Goal: Task Accomplishment & Management: Manage account settings

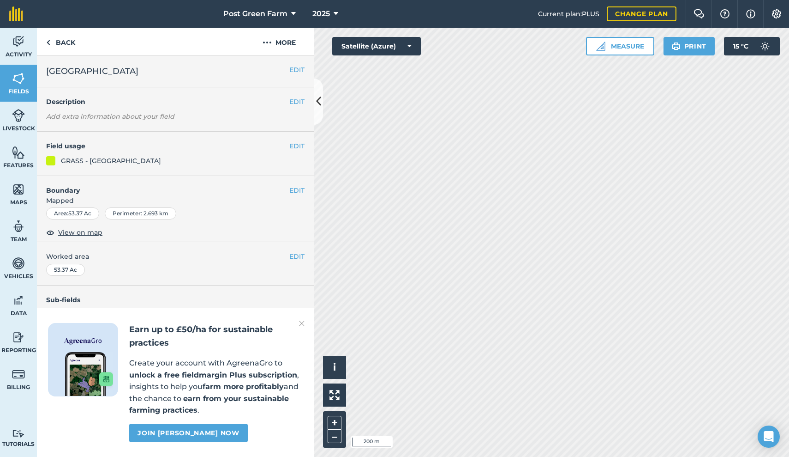
click at [295, 72] on button "EDIT" at bounding box center [296, 70] width 15 height 10
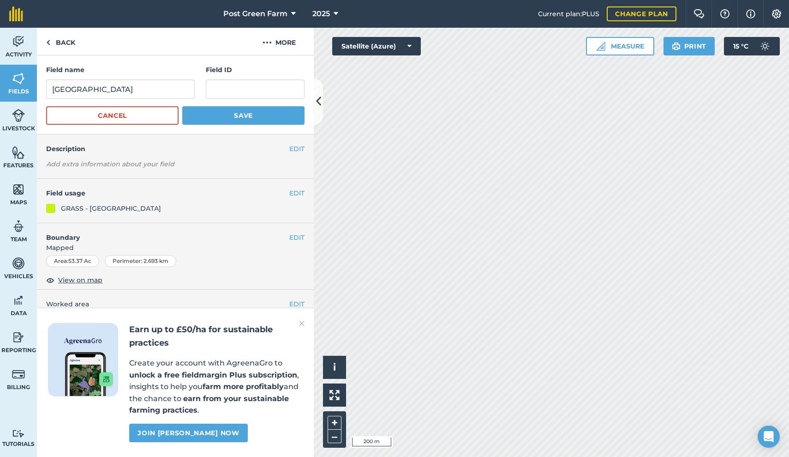
click at [623, 46] on button "Measure" at bounding box center [620, 46] width 68 height 18
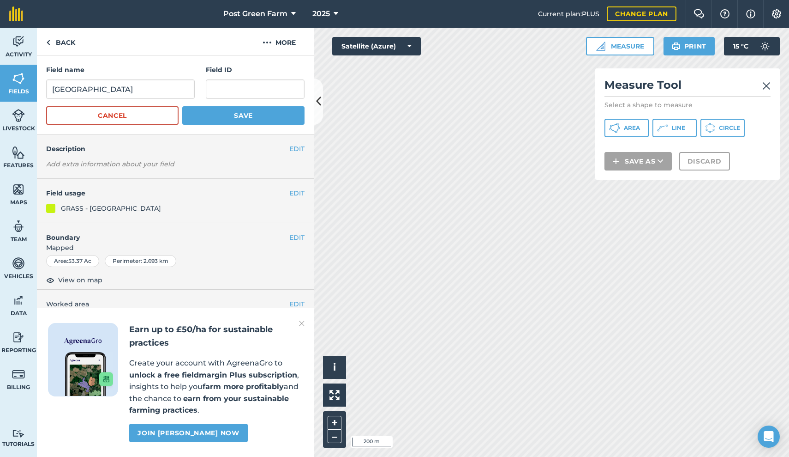
click at [637, 128] on span "Area" at bounding box center [632, 127] width 16 height 7
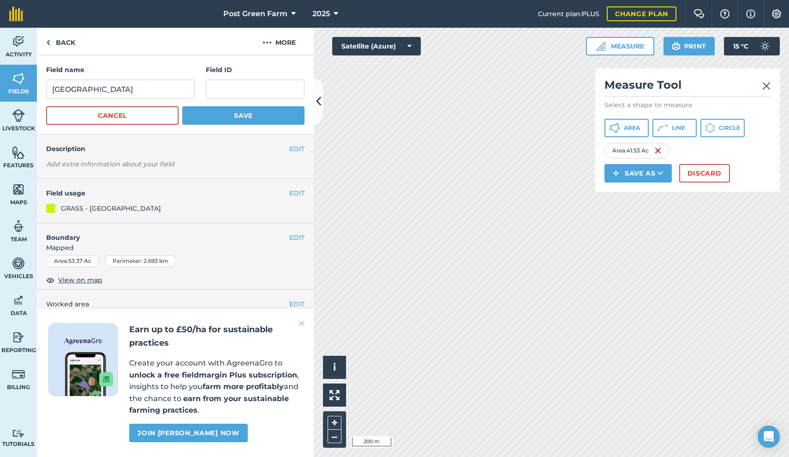
click at [765, 84] on img at bounding box center [767, 85] width 8 height 11
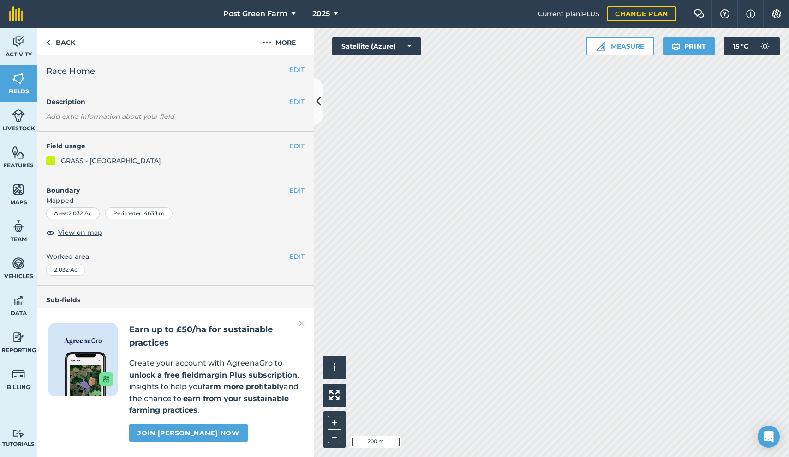
click at [296, 186] on button "EDIT" at bounding box center [296, 190] width 15 height 10
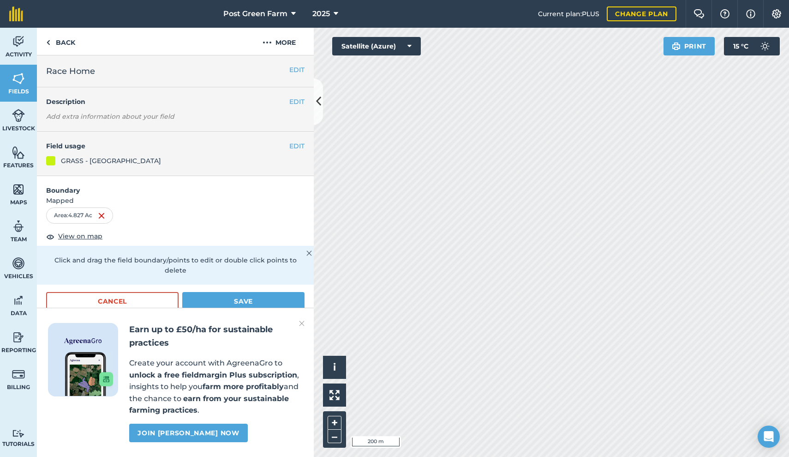
click at [245, 295] on button "Save" at bounding box center [243, 301] width 122 height 18
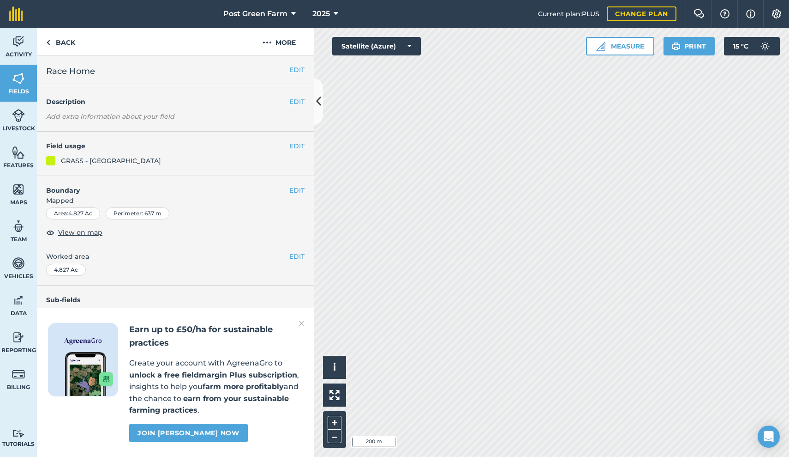
click at [248, 295] on h4 "Sub-fields" at bounding box center [175, 300] width 277 height 10
click at [233, 234] on div "EDIT Boundary Mapped Area : 4.827 Ac Perimeter : 637 m View on map" at bounding box center [175, 209] width 277 height 66
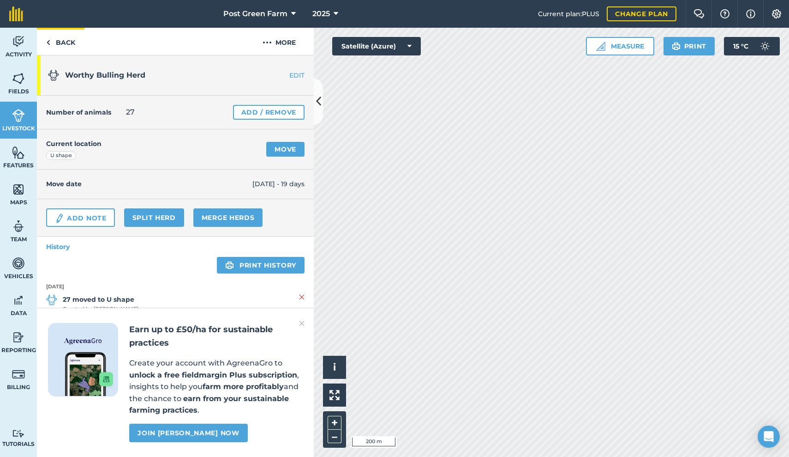
click at [64, 41] on link "Back" at bounding box center [61, 41] width 48 height 27
click at [289, 153] on link "Move" at bounding box center [285, 149] width 38 height 15
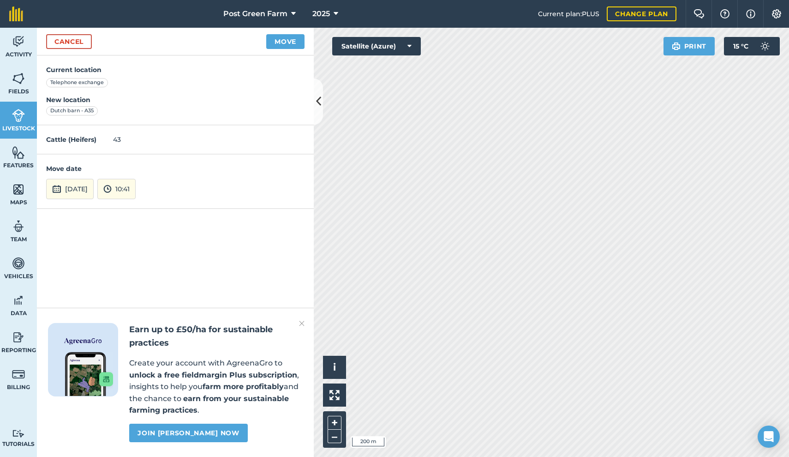
click at [94, 189] on button "[DATE]" at bounding box center [70, 189] width 48 height 20
click at [77, 63] on button "‹" at bounding box center [77, 64] width 20 height 20
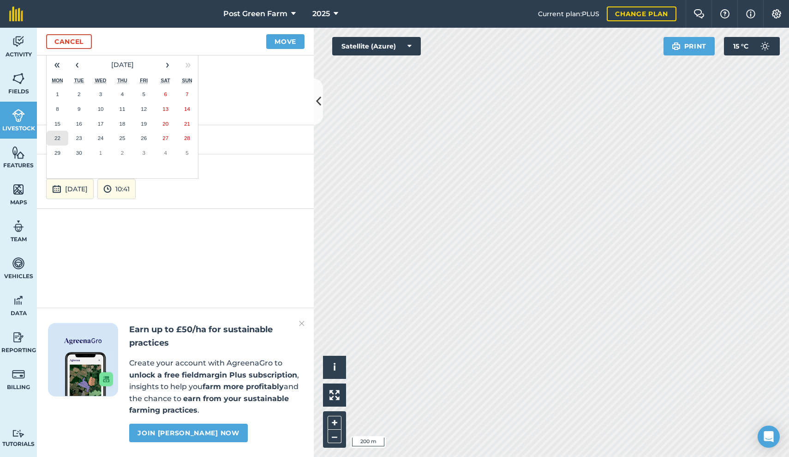
click at [58, 135] on abbr "22" at bounding box center [57, 138] width 6 height 6
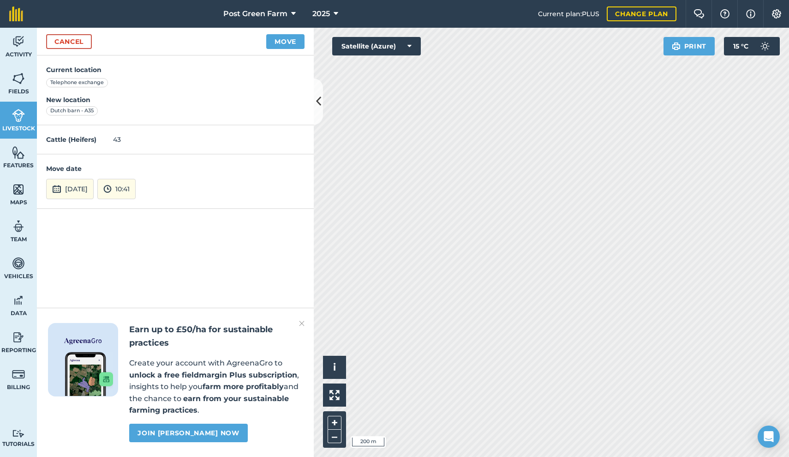
click at [281, 42] on button "Move" at bounding box center [285, 41] width 38 height 15
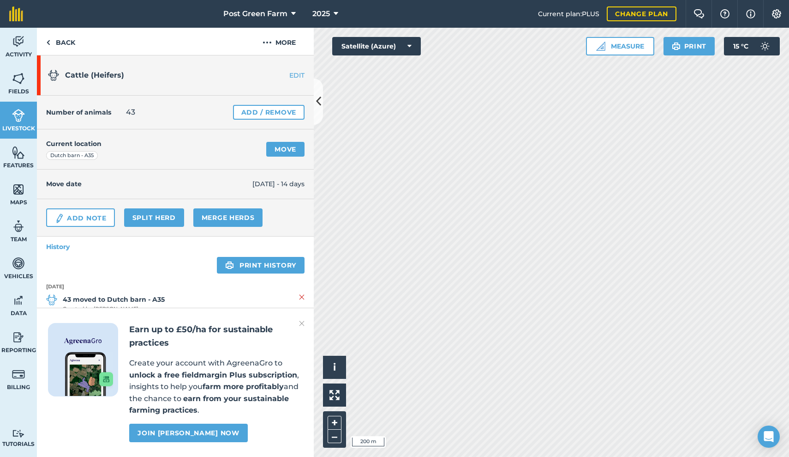
click at [289, 147] on link "Move" at bounding box center [285, 149] width 38 height 15
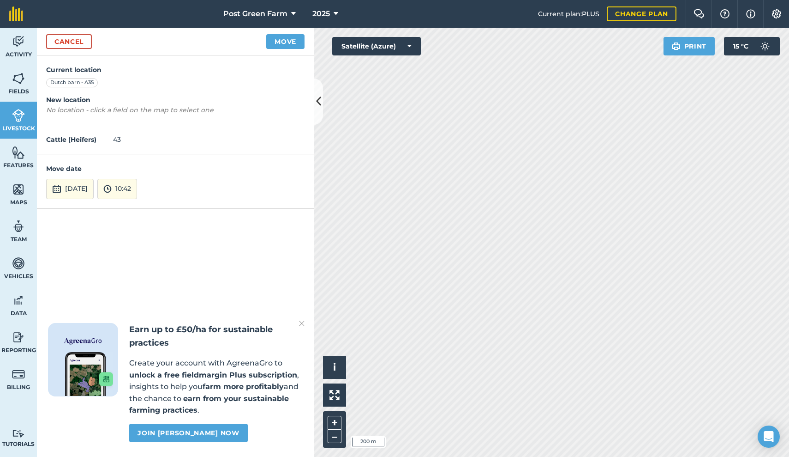
click at [85, 182] on button "[DATE]" at bounding box center [70, 189] width 48 height 20
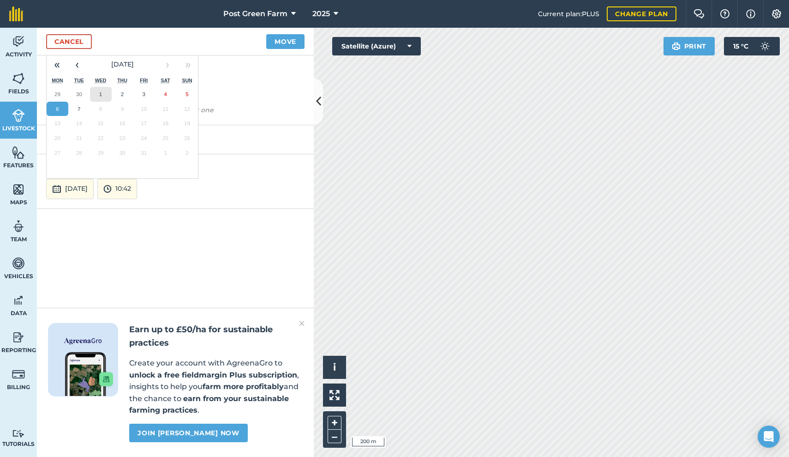
click at [94, 93] on button "1" at bounding box center [101, 94] width 22 height 15
click at [93, 187] on button "[DATE]" at bounding box center [70, 189] width 48 height 20
click at [77, 91] on abbr "30" at bounding box center [79, 94] width 6 height 6
click at [284, 44] on button "Move" at bounding box center [285, 41] width 38 height 15
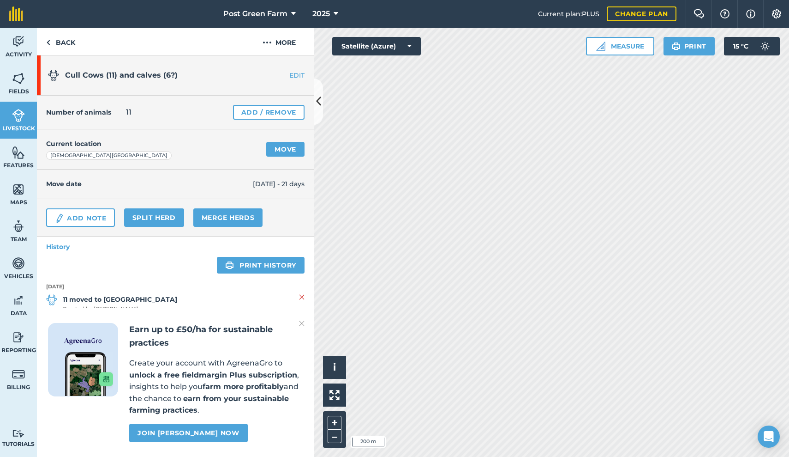
click at [287, 147] on link "Move" at bounding box center [285, 149] width 38 height 15
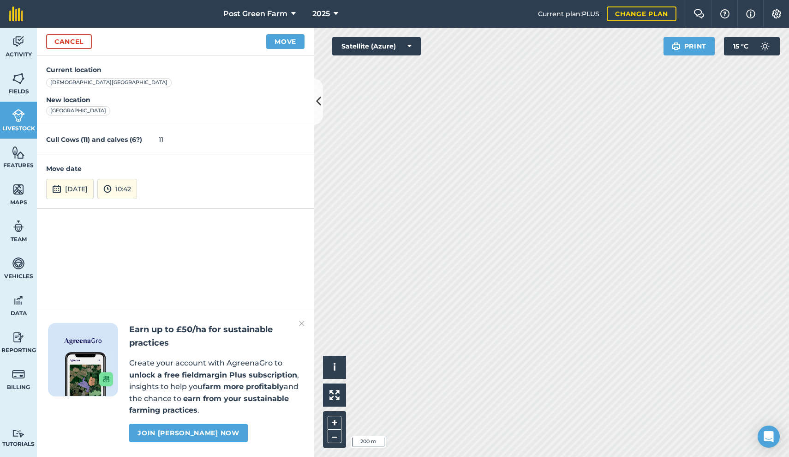
click at [77, 188] on button "[DATE]" at bounding box center [70, 189] width 48 height 20
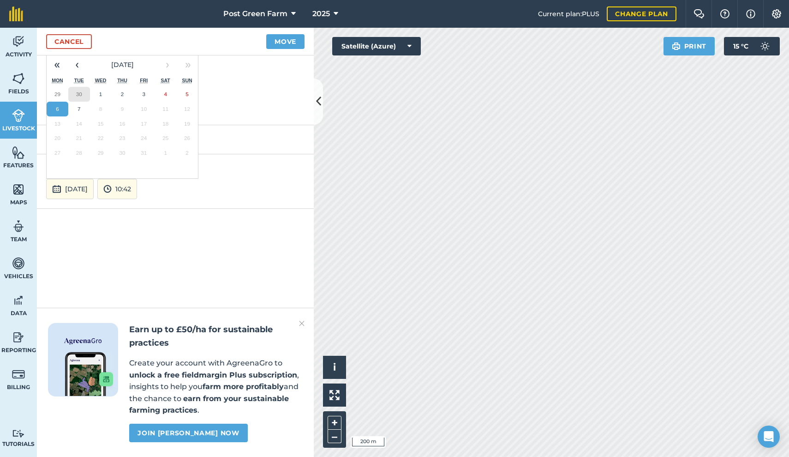
click at [79, 91] on abbr "30" at bounding box center [79, 94] width 6 height 6
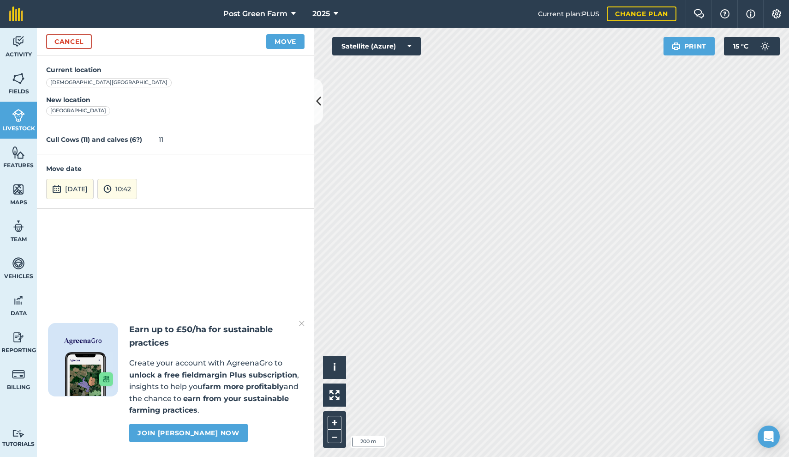
click at [288, 42] on button "Move" at bounding box center [285, 41] width 38 height 15
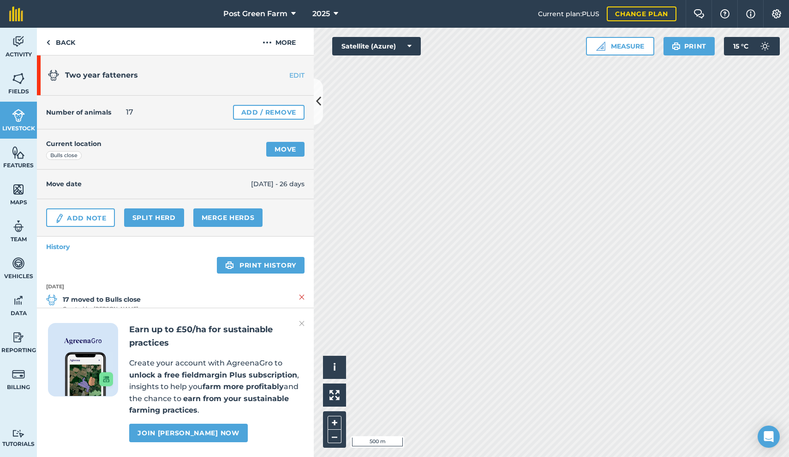
click at [287, 149] on link "Move" at bounding box center [285, 149] width 38 height 15
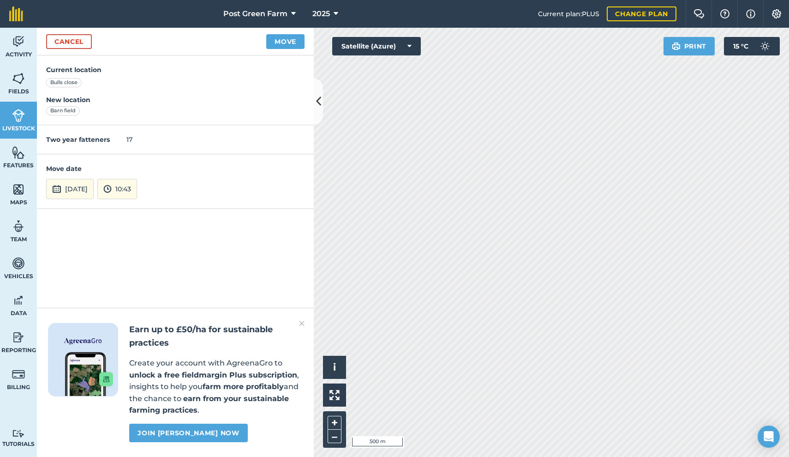
click at [67, 185] on button "[DATE]" at bounding box center [70, 189] width 48 height 20
click at [105, 92] on button "1" at bounding box center [101, 94] width 22 height 15
click at [285, 42] on button "Move" at bounding box center [285, 41] width 38 height 15
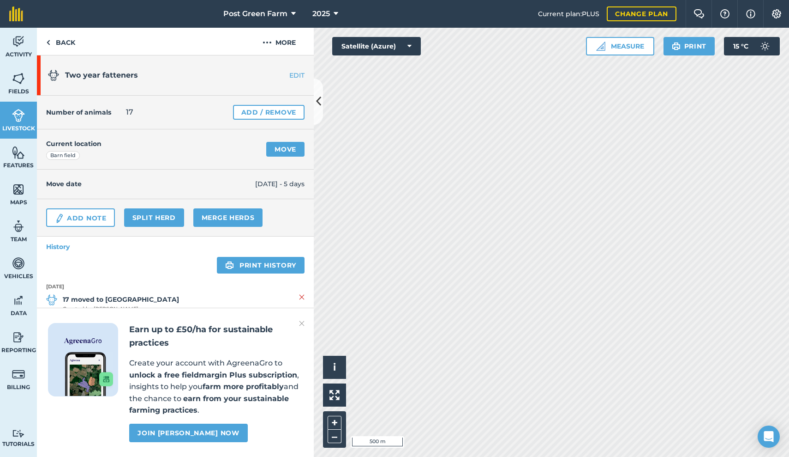
click at [293, 150] on link "Move" at bounding box center [285, 149] width 38 height 15
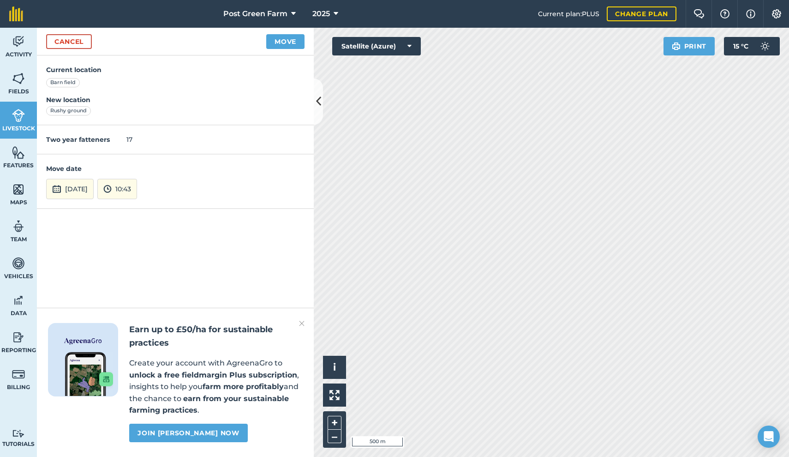
click at [79, 186] on button "[DATE]" at bounding box center [70, 189] width 48 height 20
click at [279, 42] on button "Move" at bounding box center [285, 41] width 38 height 15
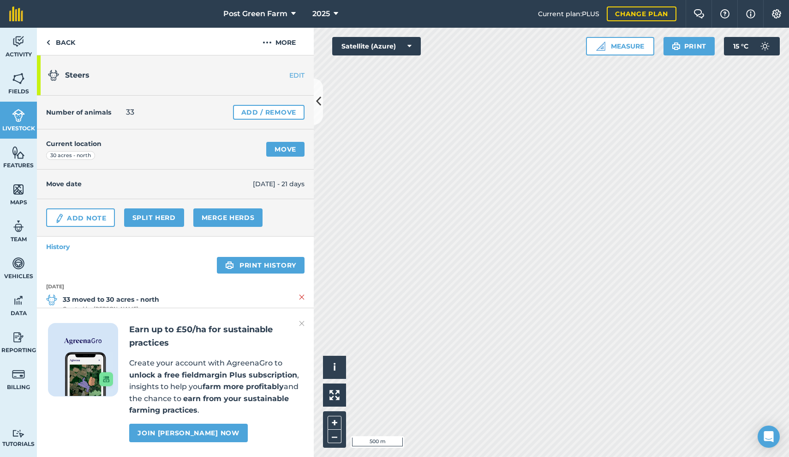
click at [286, 148] on link "Move" at bounding box center [285, 149] width 38 height 15
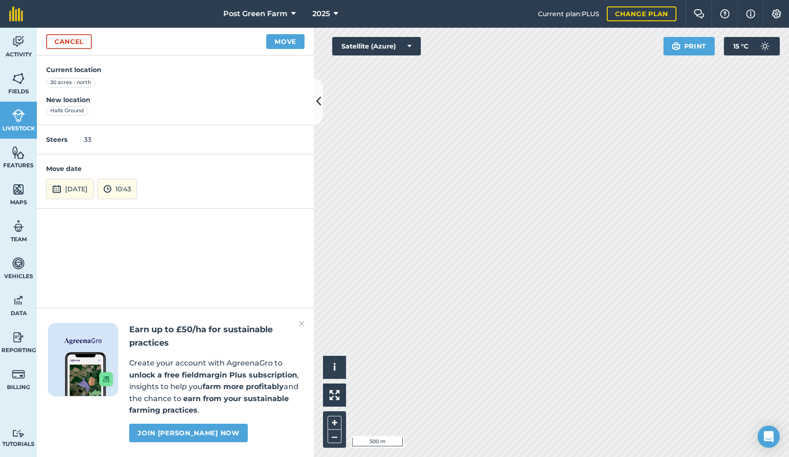
click at [76, 187] on button "[DATE]" at bounding box center [70, 189] width 48 height 20
click at [75, 63] on button "‹" at bounding box center [77, 64] width 20 height 20
click at [58, 135] on abbr "22" at bounding box center [57, 138] width 6 height 6
click at [275, 40] on button "Move" at bounding box center [285, 41] width 38 height 15
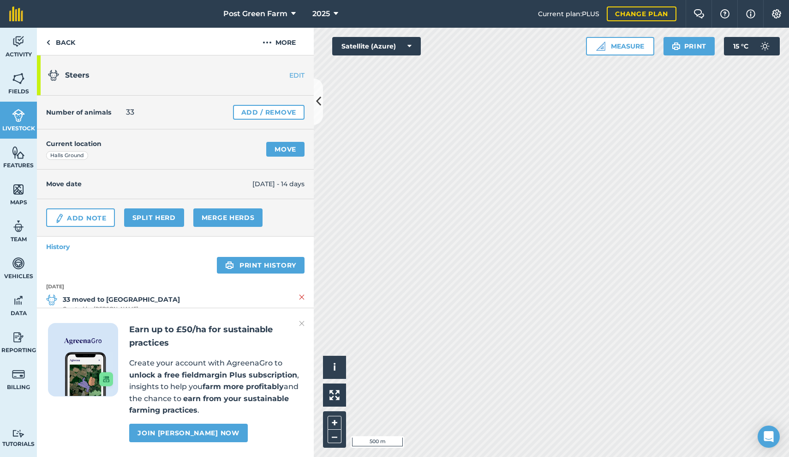
click at [285, 148] on link "Move" at bounding box center [285, 149] width 38 height 15
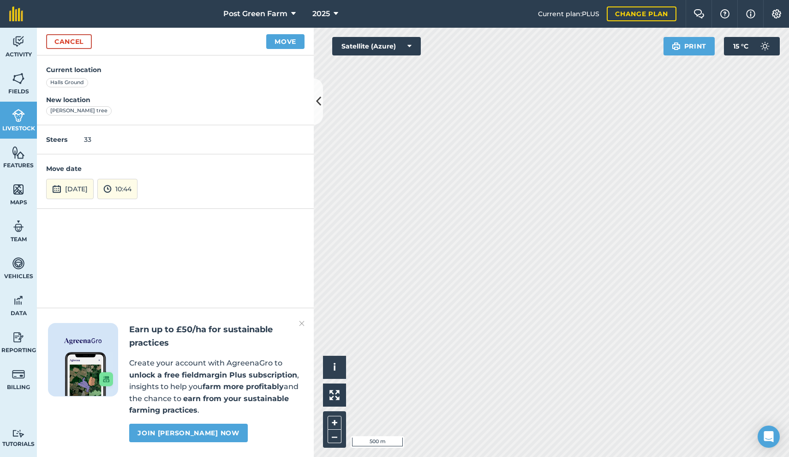
click at [83, 192] on button "[DATE]" at bounding box center [70, 189] width 48 height 20
click at [78, 63] on button "‹" at bounding box center [77, 64] width 20 height 20
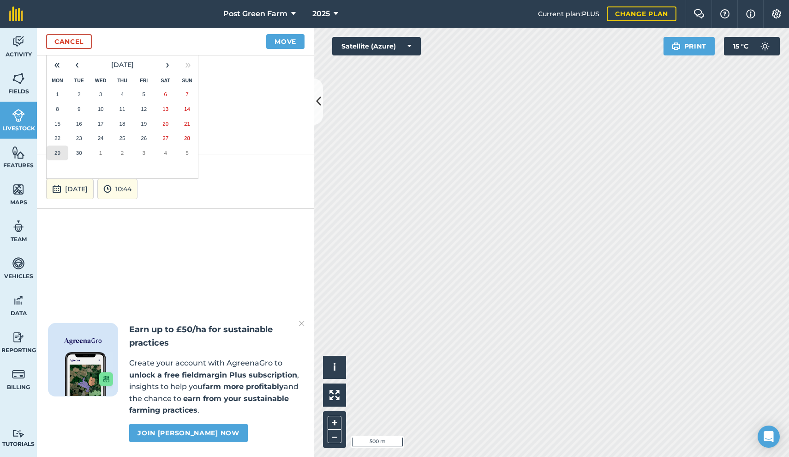
click at [56, 150] on abbr "29" at bounding box center [57, 153] width 6 height 6
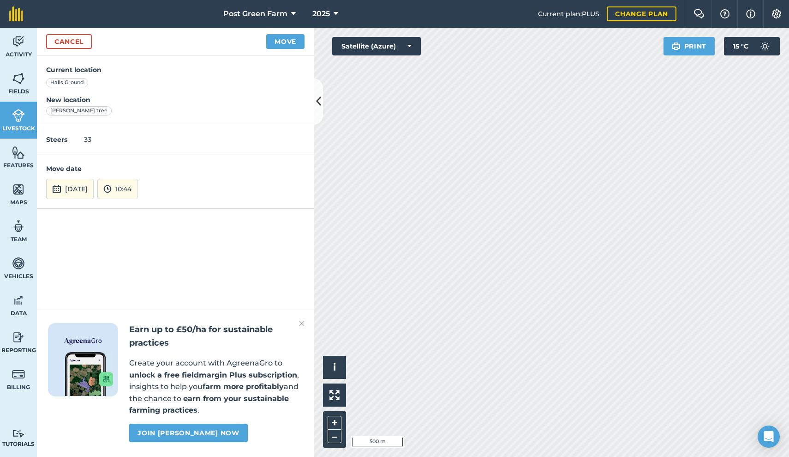
click at [284, 39] on button "Move" at bounding box center [285, 41] width 38 height 15
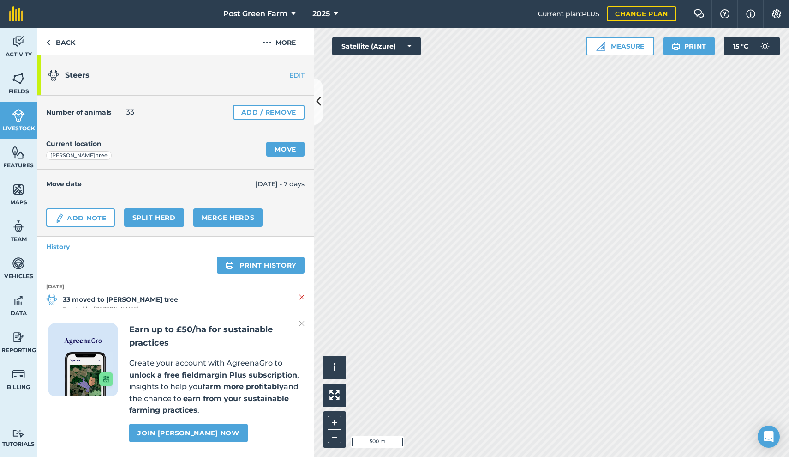
click at [287, 147] on link "Move" at bounding box center [285, 149] width 38 height 15
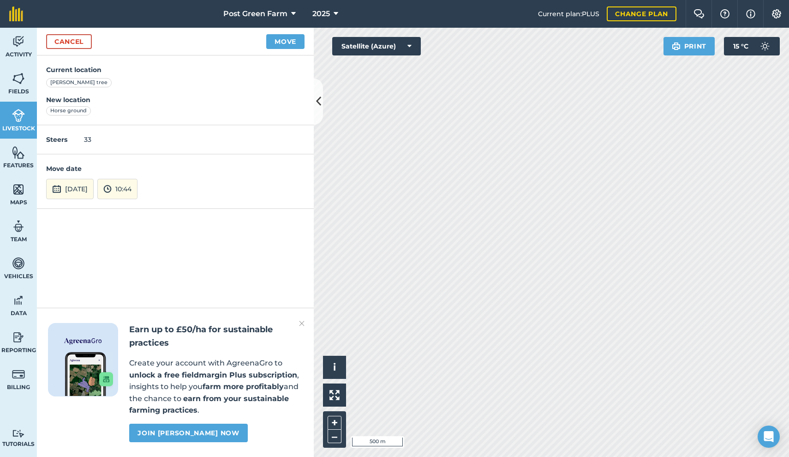
click at [85, 186] on button "[DATE]" at bounding box center [70, 189] width 48 height 20
click at [104, 95] on button "1" at bounding box center [101, 94] width 22 height 15
click at [283, 39] on button "Move" at bounding box center [285, 41] width 38 height 15
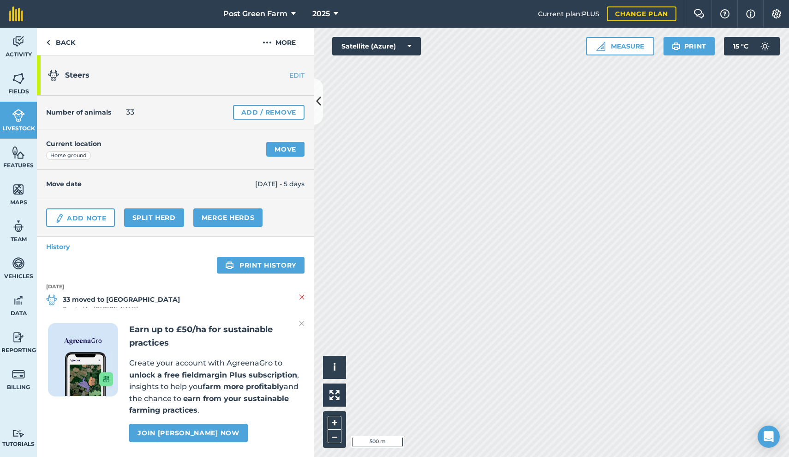
click at [286, 151] on link "Move" at bounding box center [285, 149] width 38 height 15
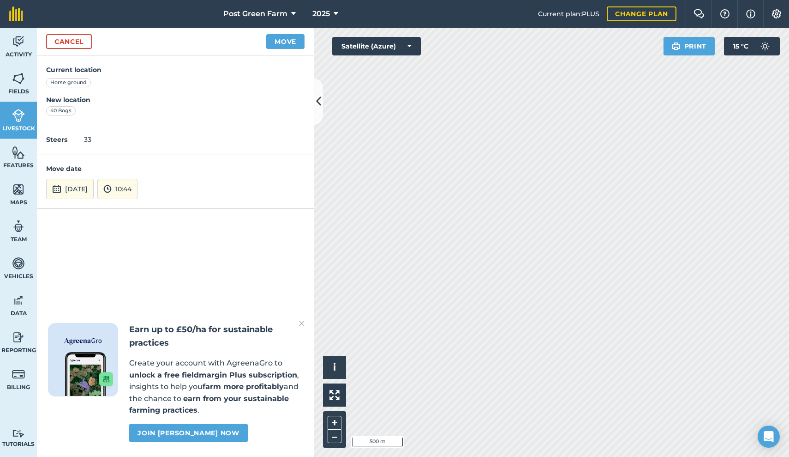
click at [288, 44] on button "Move" at bounding box center [285, 41] width 38 height 15
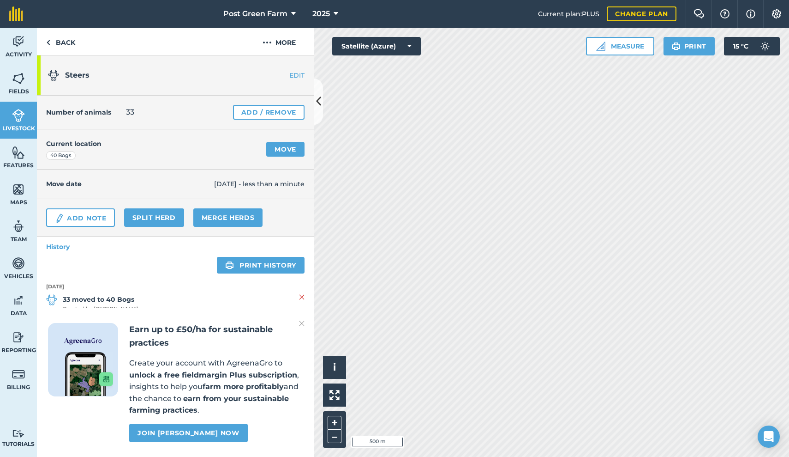
click at [321, 103] on icon at bounding box center [318, 101] width 5 height 16
